Goal: Check status: Check status

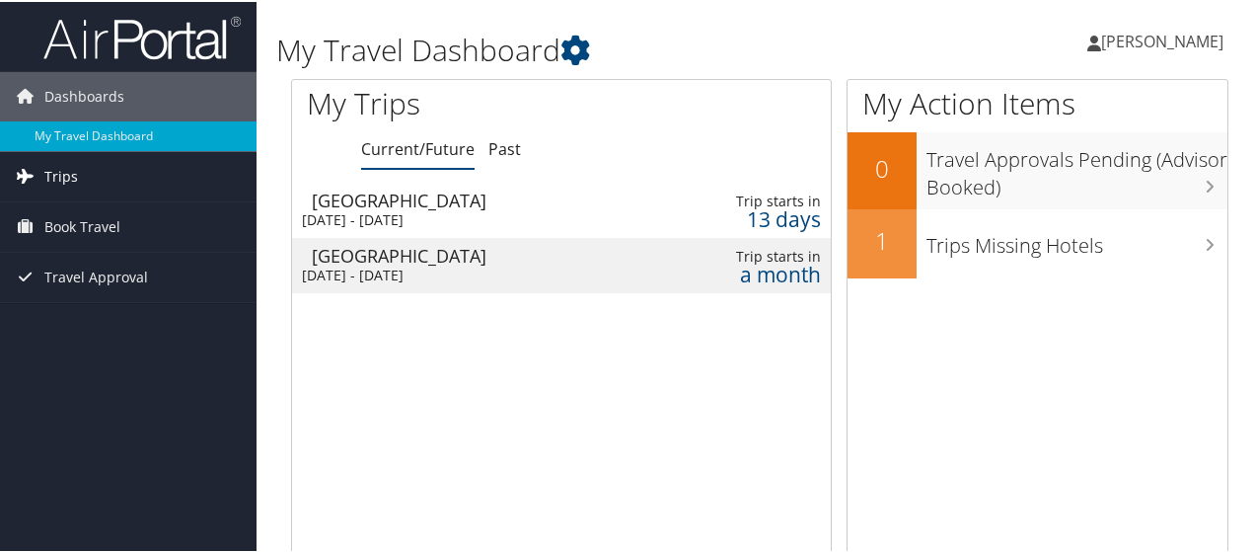
click at [116, 165] on link "Trips" at bounding box center [128, 174] width 257 height 49
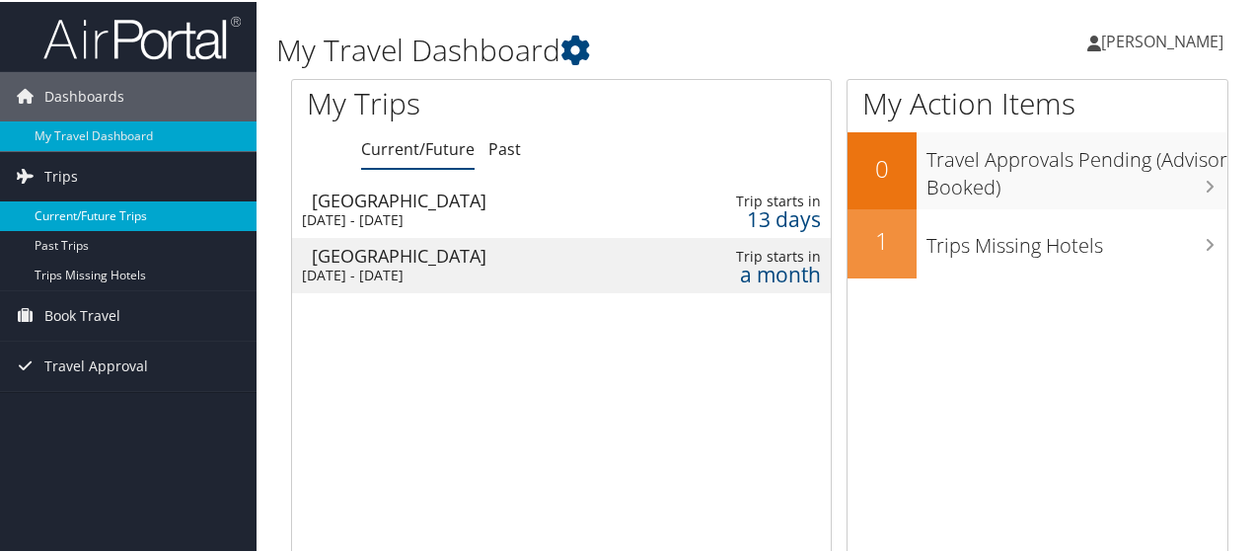
click at [99, 206] on link "Current/Future Trips" at bounding box center [128, 214] width 257 height 30
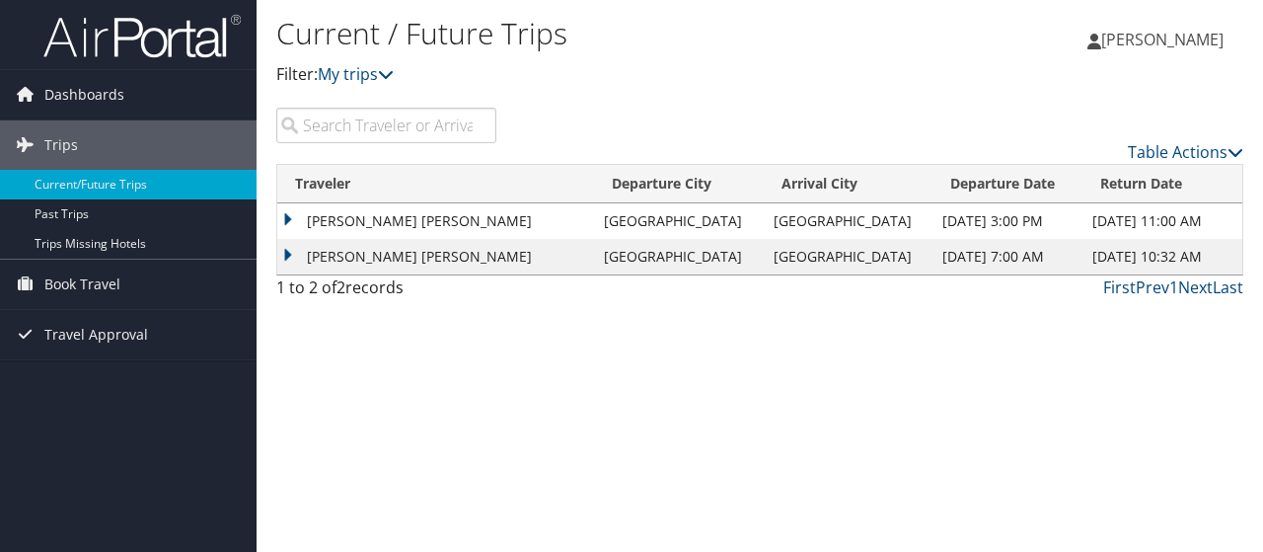
click at [510, 219] on td "[PERSON_NAME] [PERSON_NAME]" at bounding box center [435, 221] width 317 height 36
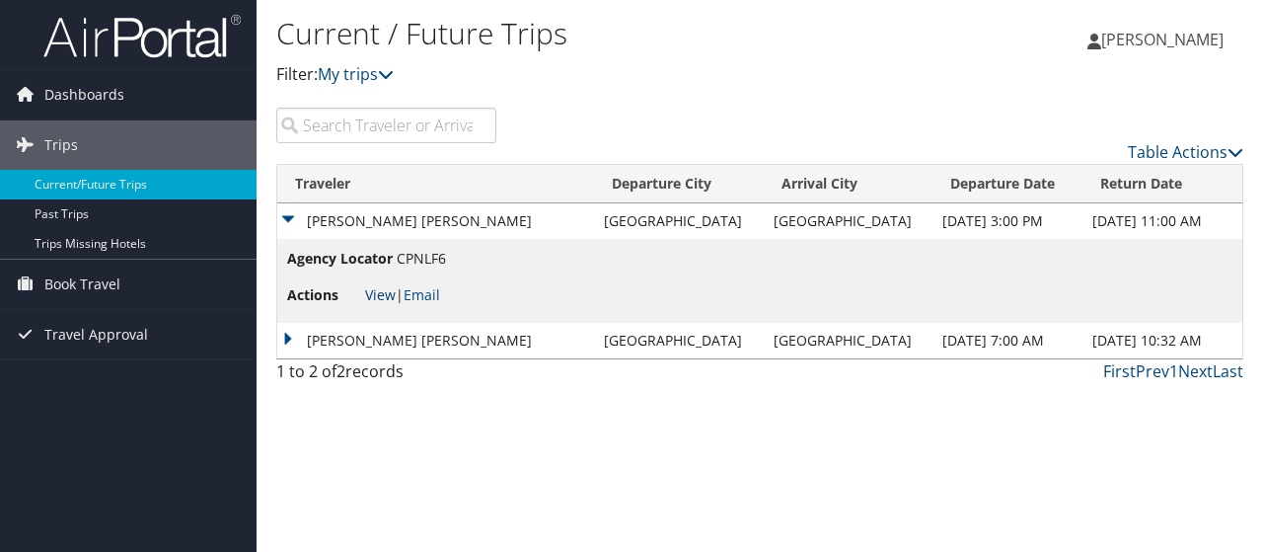
click at [373, 297] on link "View" at bounding box center [380, 294] width 31 height 19
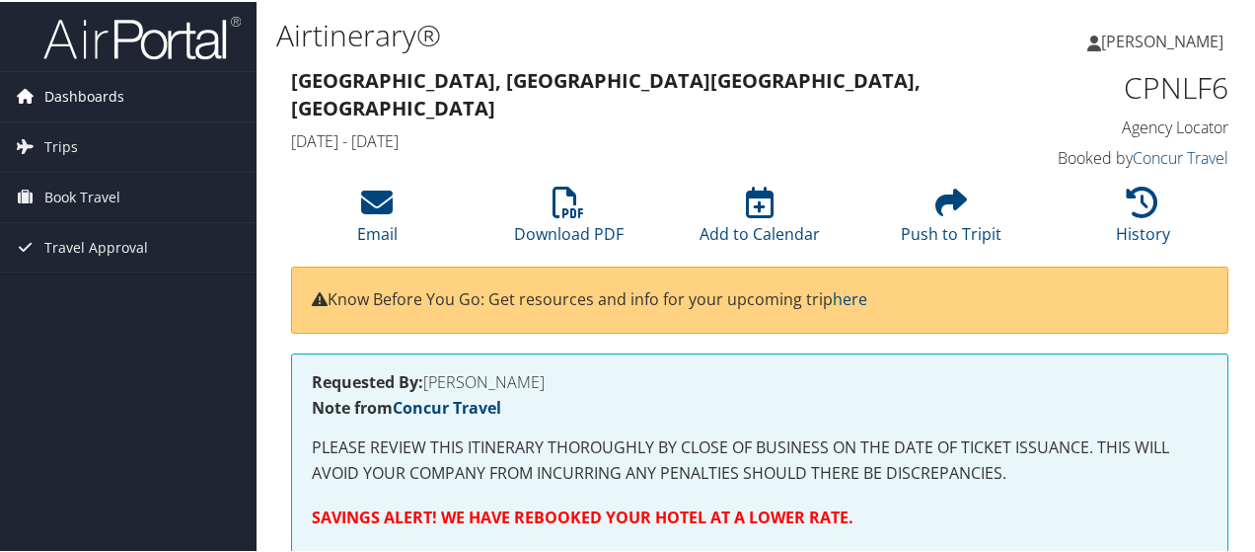
click at [95, 90] on span "Dashboards" at bounding box center [84, 94] width 80 height 49
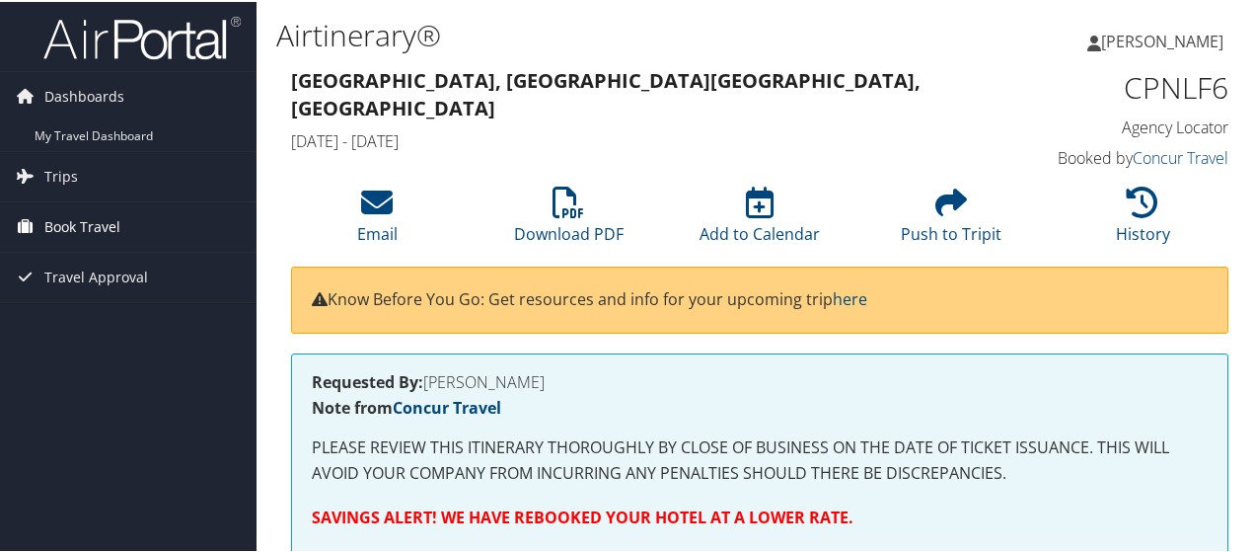
click at [67, 218] on span "Book Travel" at bounding box center [82, 224] width 76 height 49
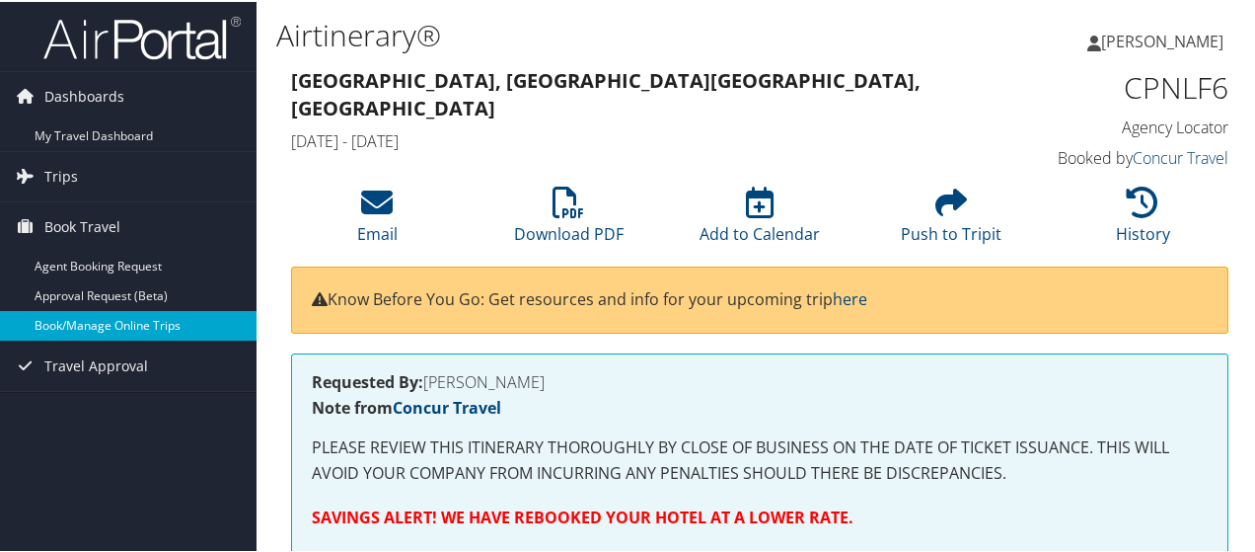
click at [103, 319] on link "Book/Manage Online Trips" at bounding box center [128, 324] width 257 height 30
